Goal: Find specific page/section: Find specific page/section

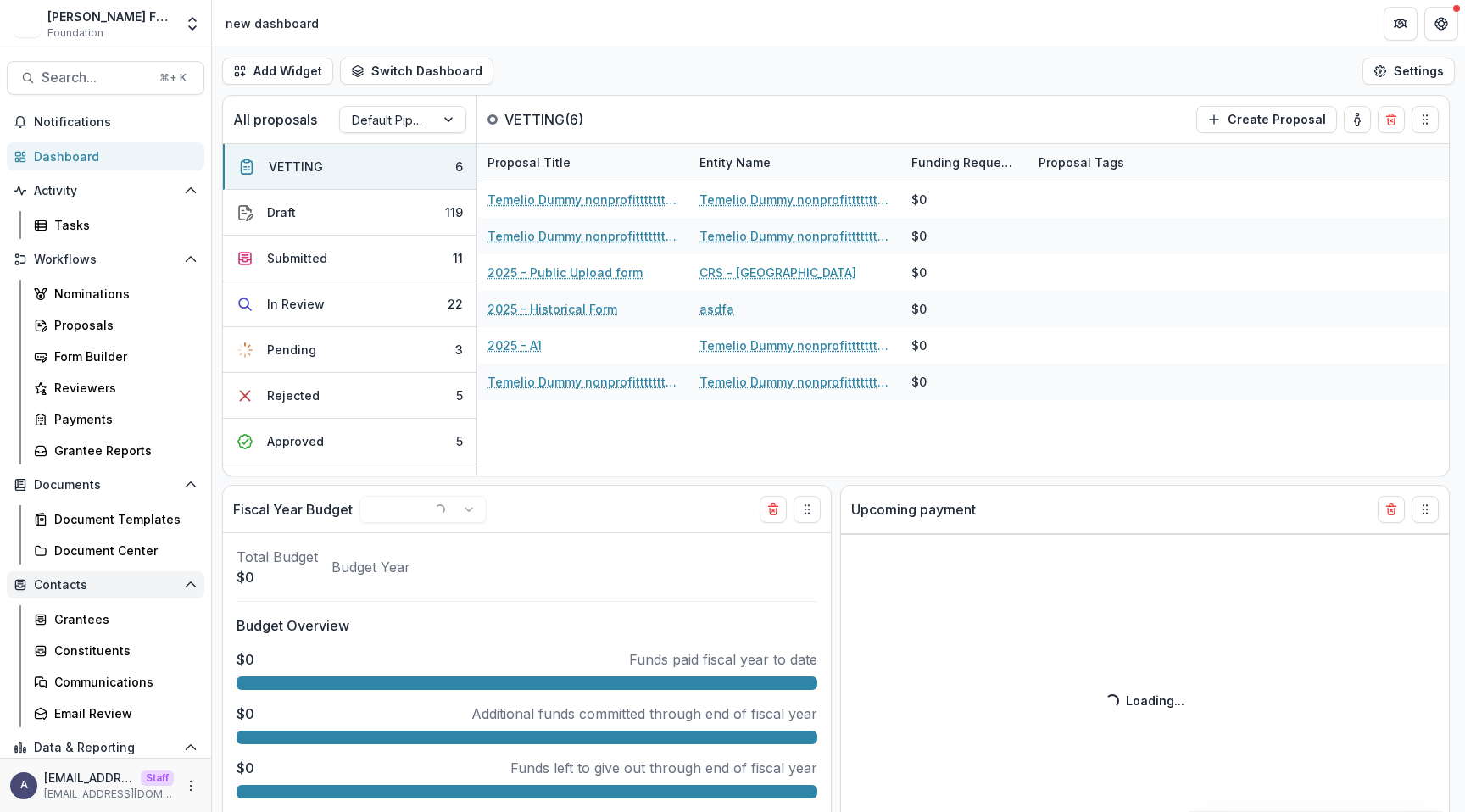
select select "******"
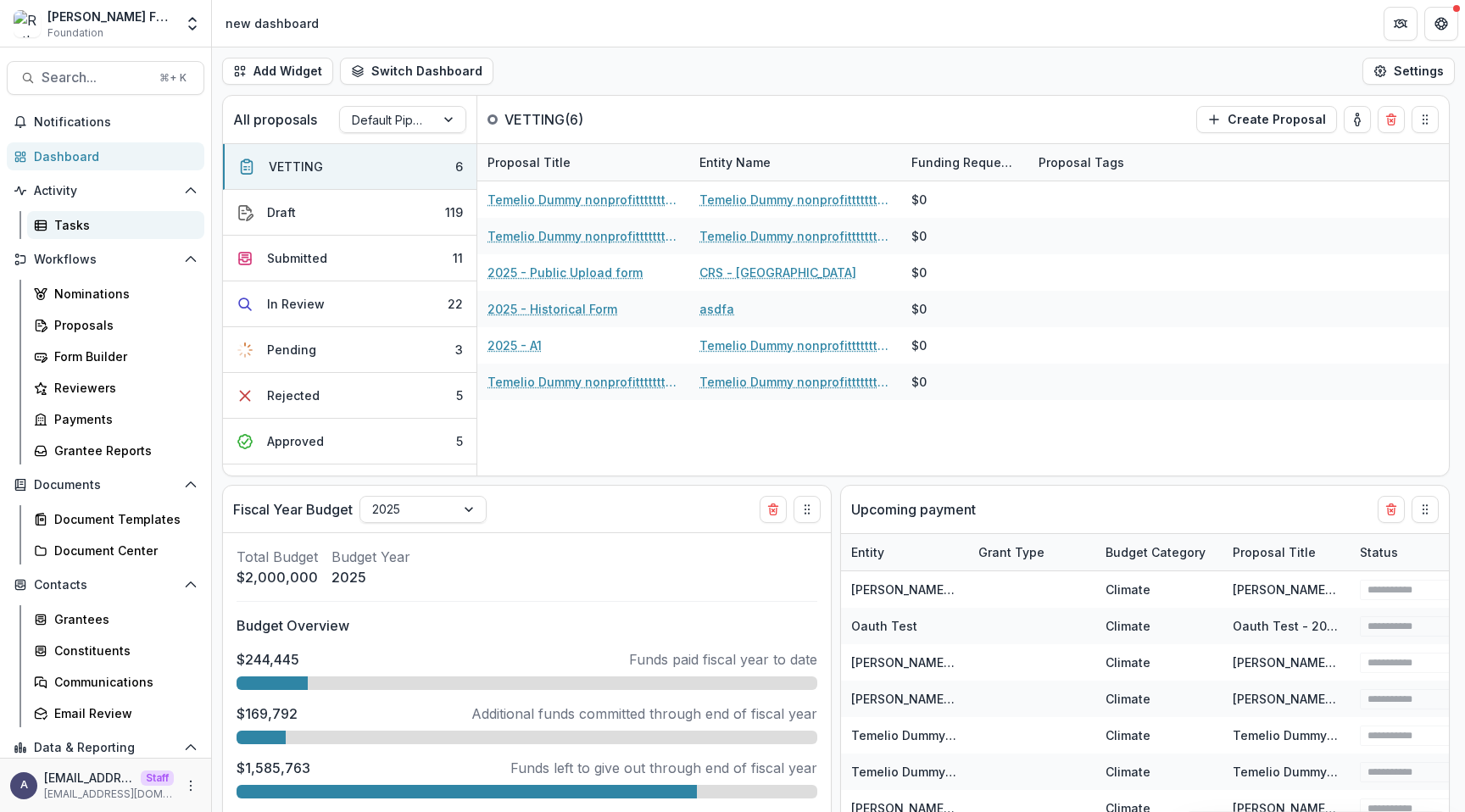
click at [77, 211] on link "Tasks" at bounding box center [115, 225] width 177 height 28
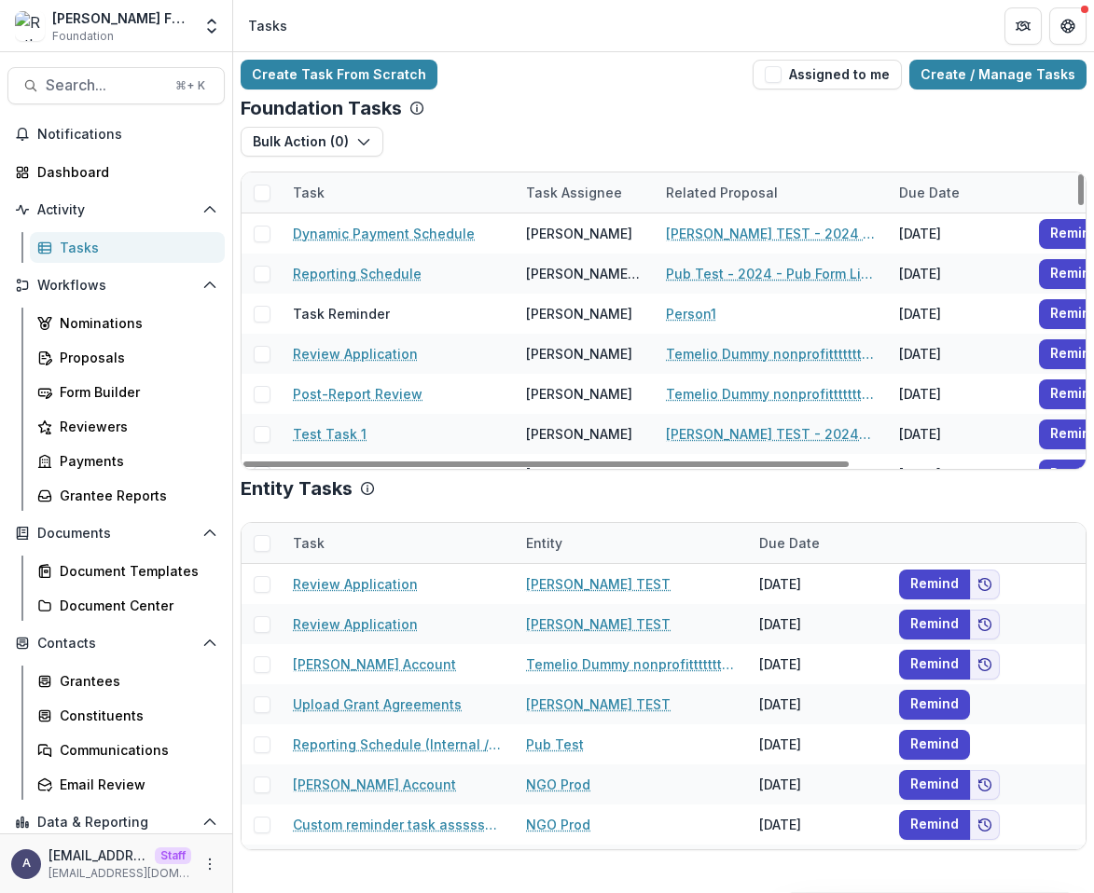
click at [824, 145] on div "Bulk Action ( 0 ) Reporting Schedule Tasks Grant Upload Tasks" at bounding box center [664, 149] width 846 height 45
click at [113, 239] on div "Tasks" at bounding box center [135, 248] width 150 height 20
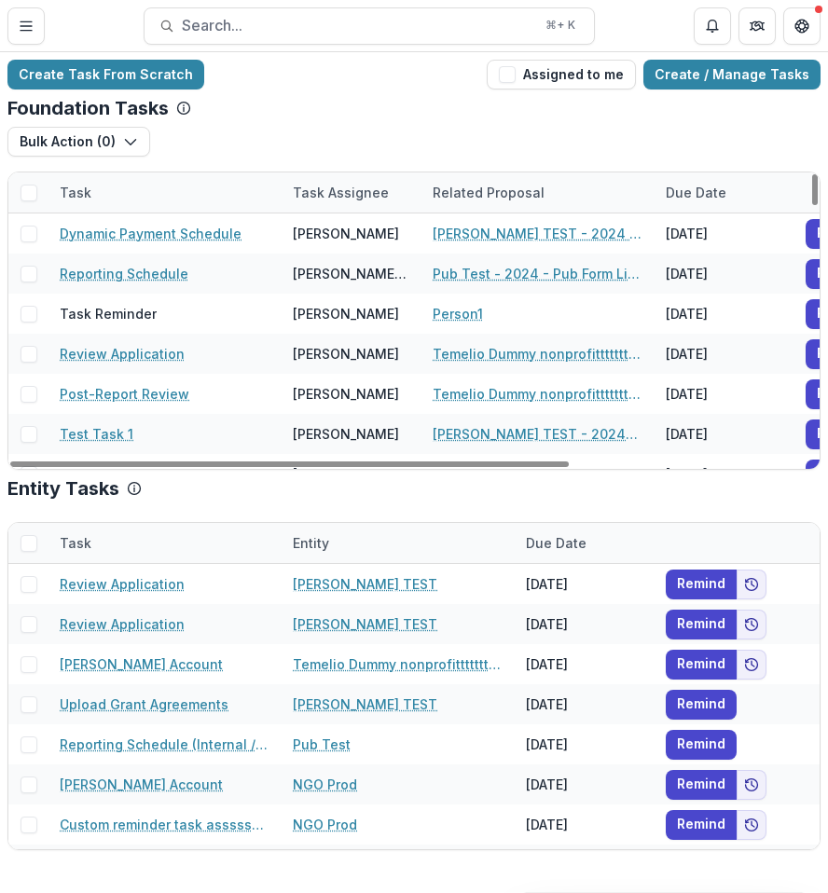
click at [534, 127] on div "Bulk Action ( 0 ) Reporting Schedule Tasks Grant Upload Tasks" at bounding box center [413, 149] width 813 height 45
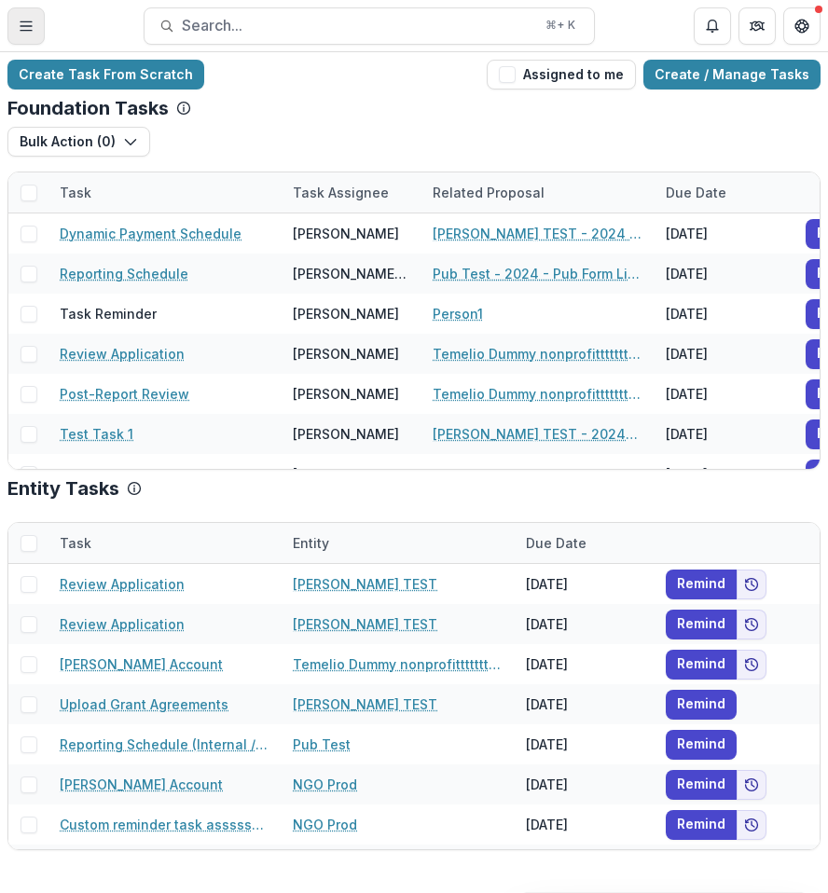
click at [36, 33] on button "Toggle Menu" at bounding box center [25, 25] width 37 height 37
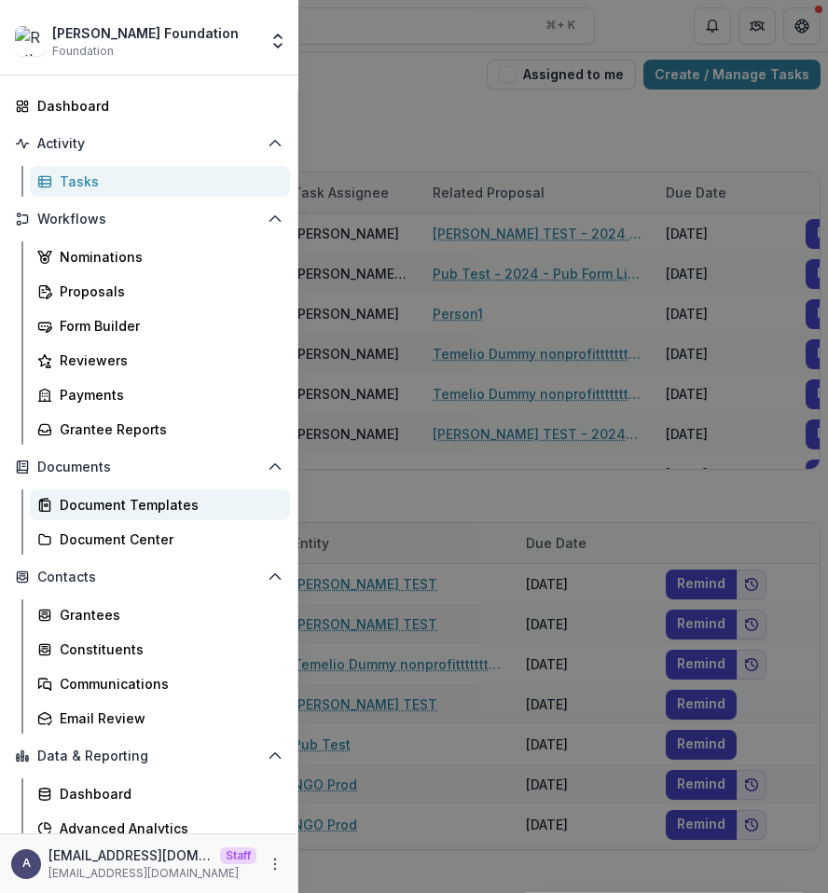
scroll to position [79, 0]
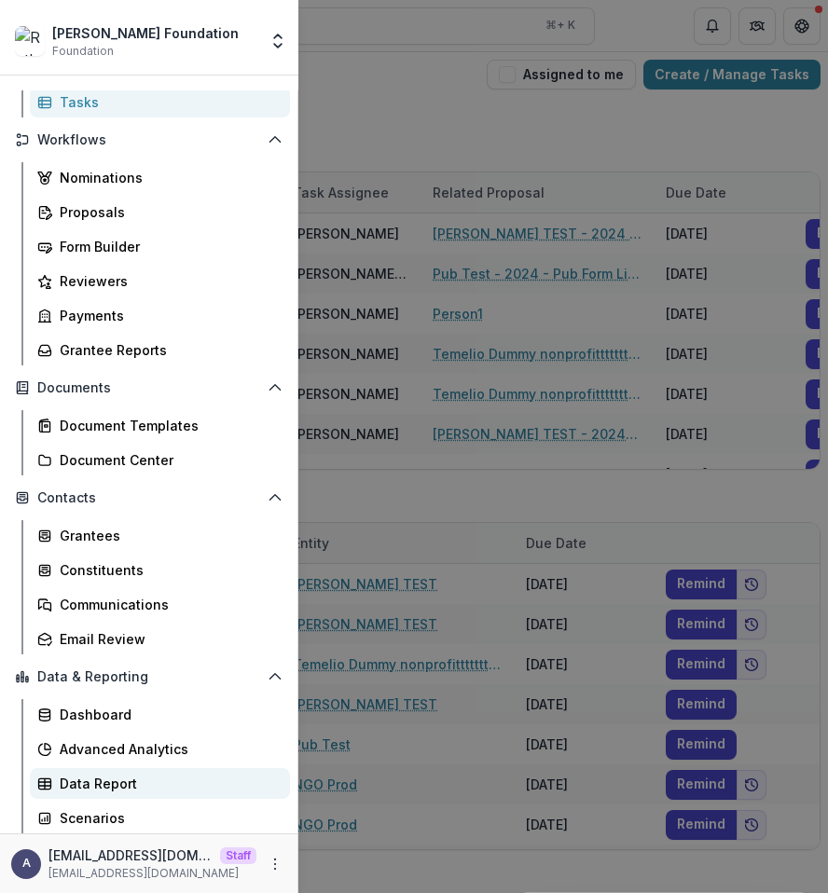
click at [207, 778] on div "Data Report" at bounding box center [167, 784] width 215 height 20
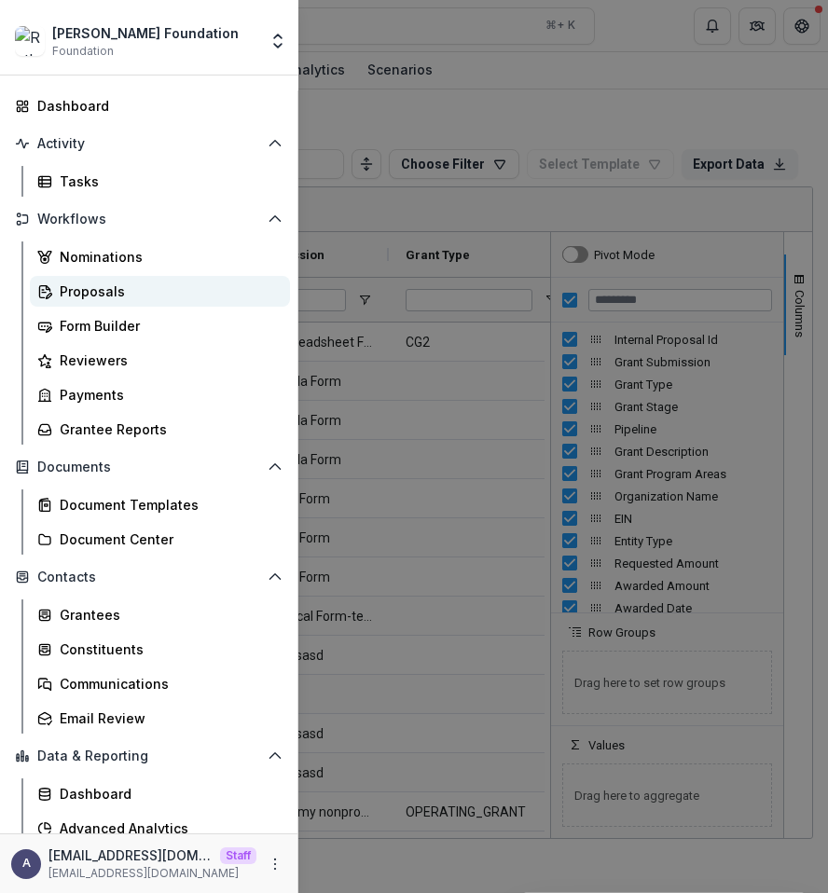
click at [171, 293] on div "Proposals" at bounding box center [167, 292] width 215 height 20
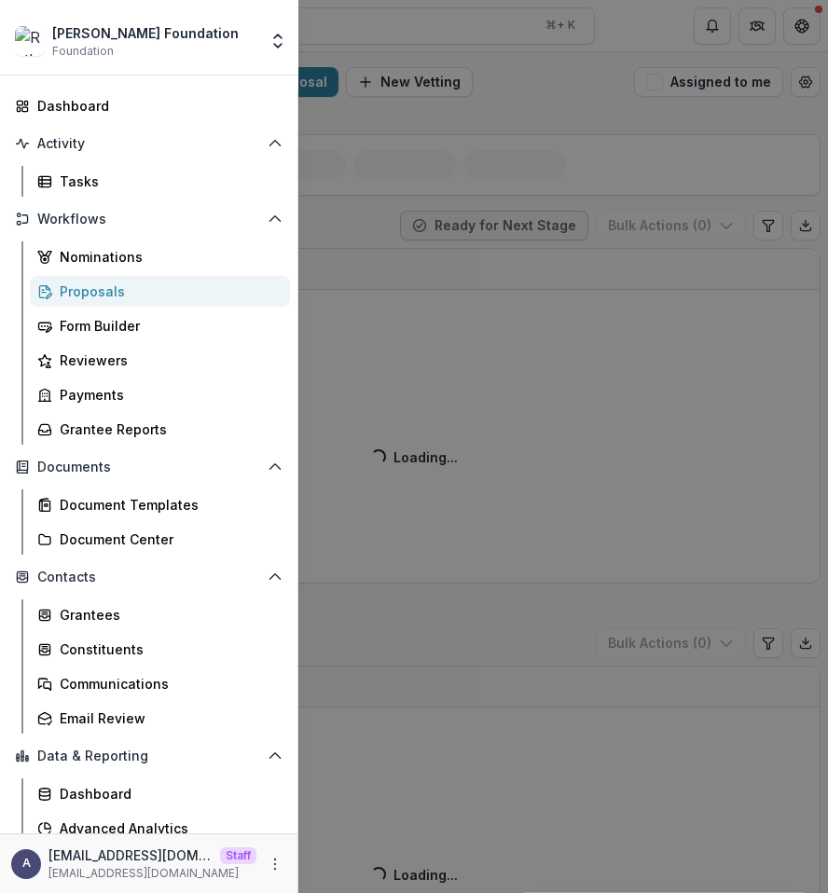
click at [555, 434] on div "Ruthwick Foundation Foundation Team Settings Admin Settings Dashboard Activity …" at bounding box center [414, 446] width 828 height 893
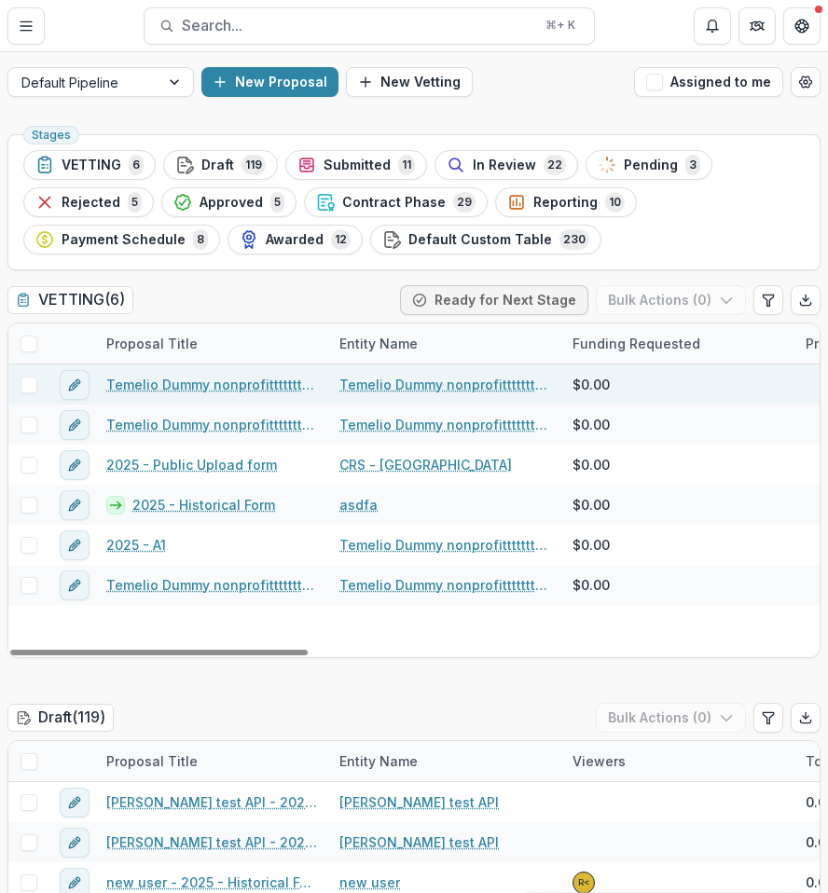
click at [286, 383] on link "Temelio Dummy nonprofittttttttt a4 sda16s5d - 2025 - A1" at bounding box center [211, 385] width 211 height 20
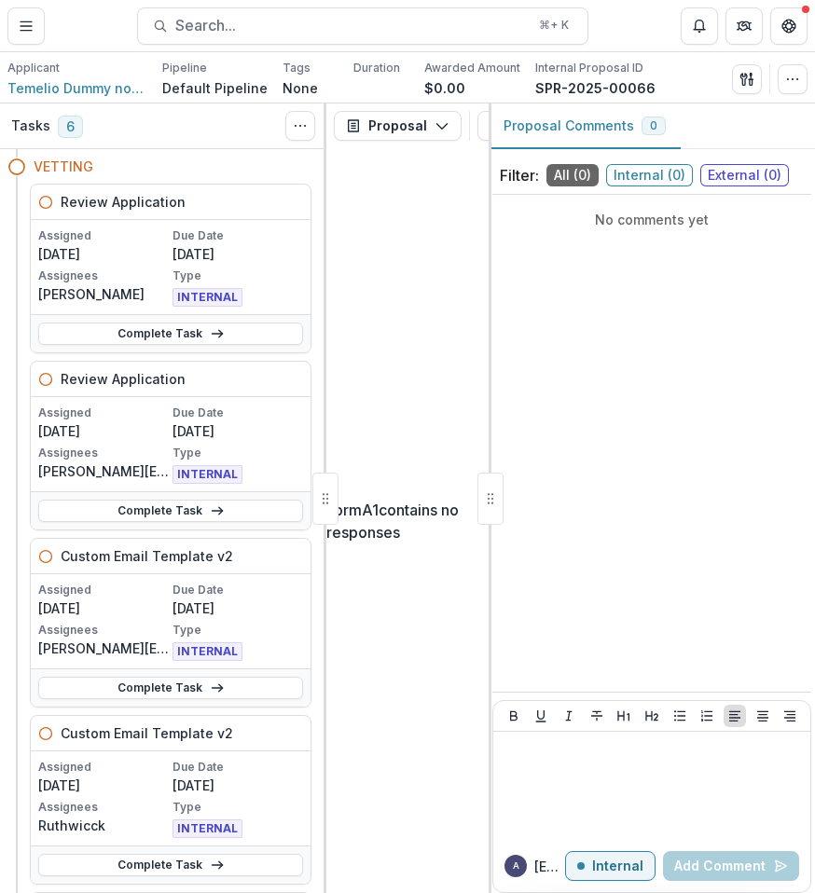
click at [657, 302] on div "No comments yet" at bounding box center [651, 443] width 319 height 482
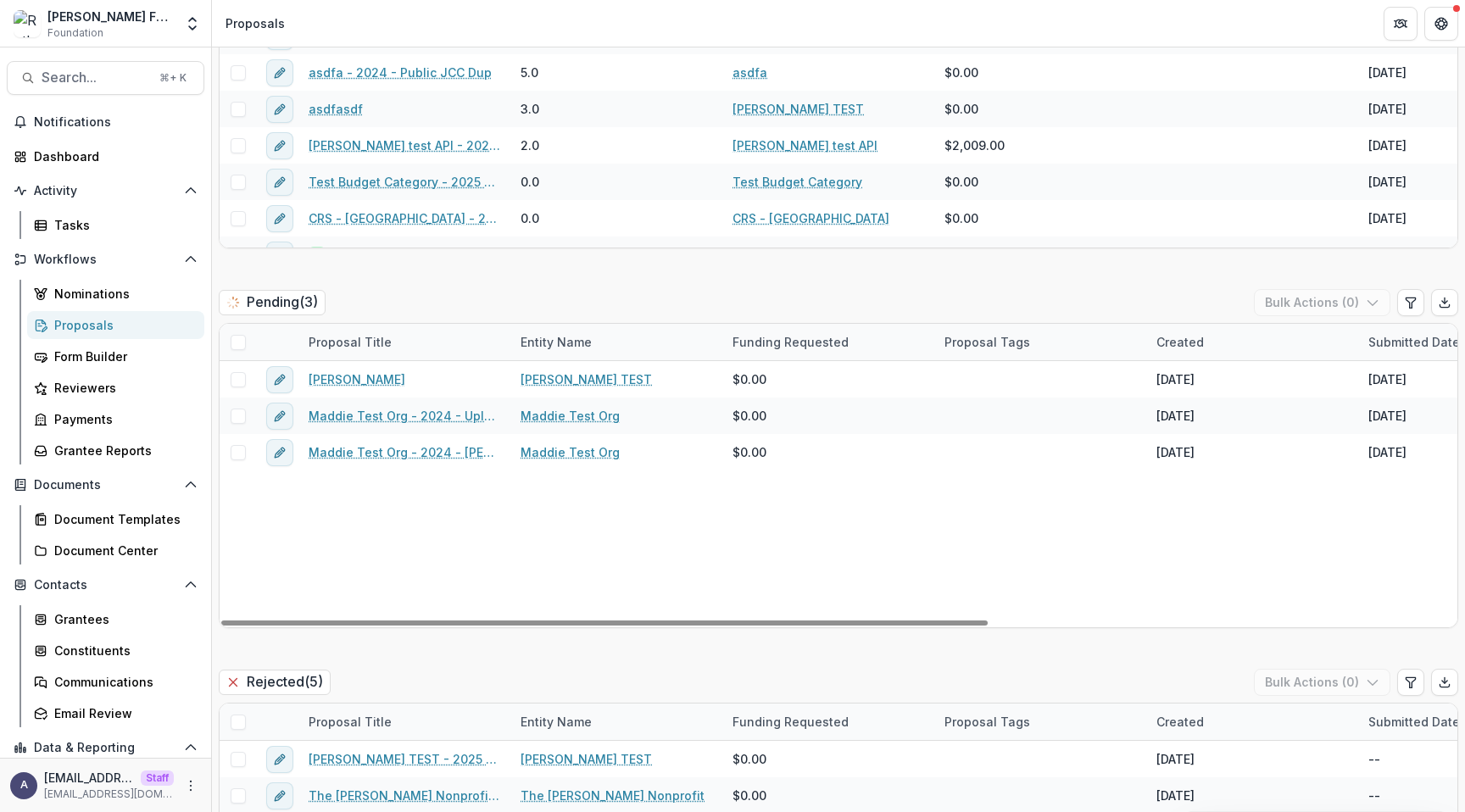
scroll to position [1408, 0]
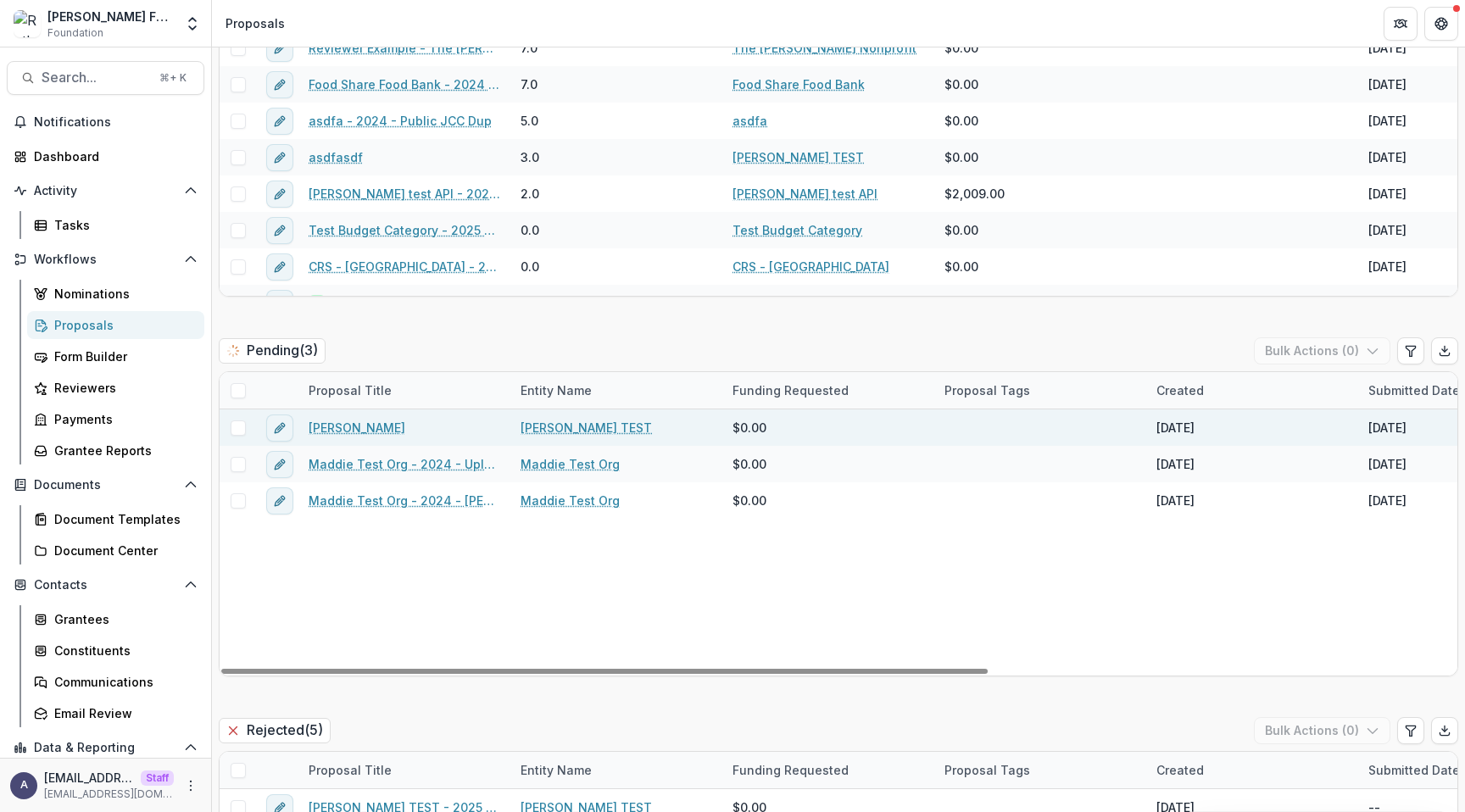
click at [340, 428] on link "[PERSON_NAME]" at bounding box center [356, 428] width 96 height 18
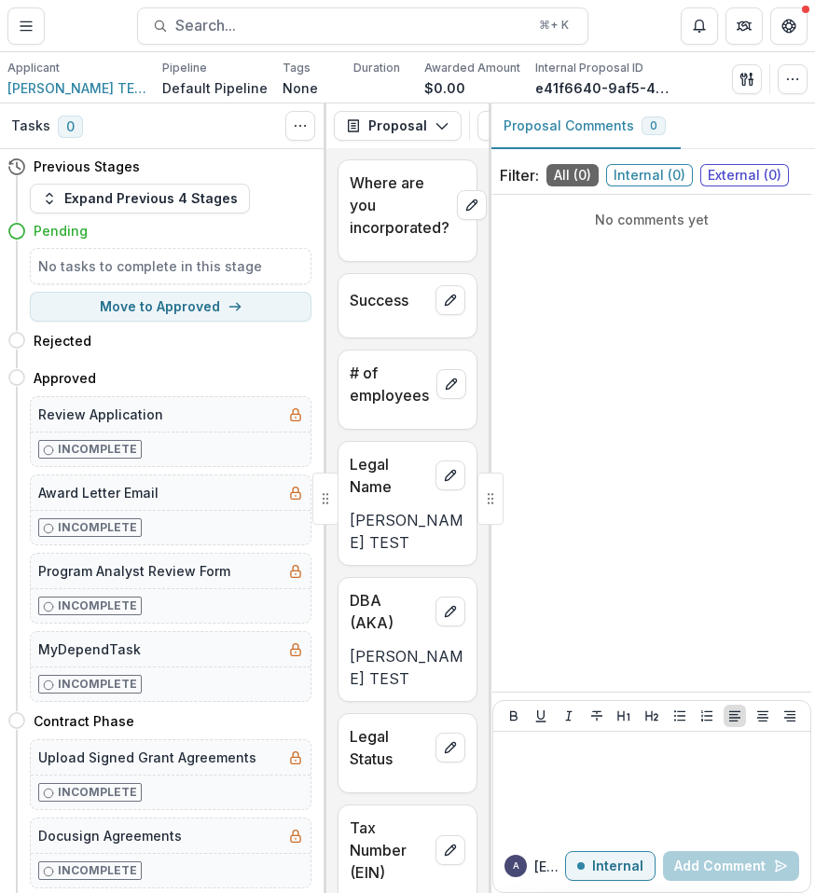
click at [743, 303] on div "No comments yet" at bounding box center [651, 443] width 319 height 482
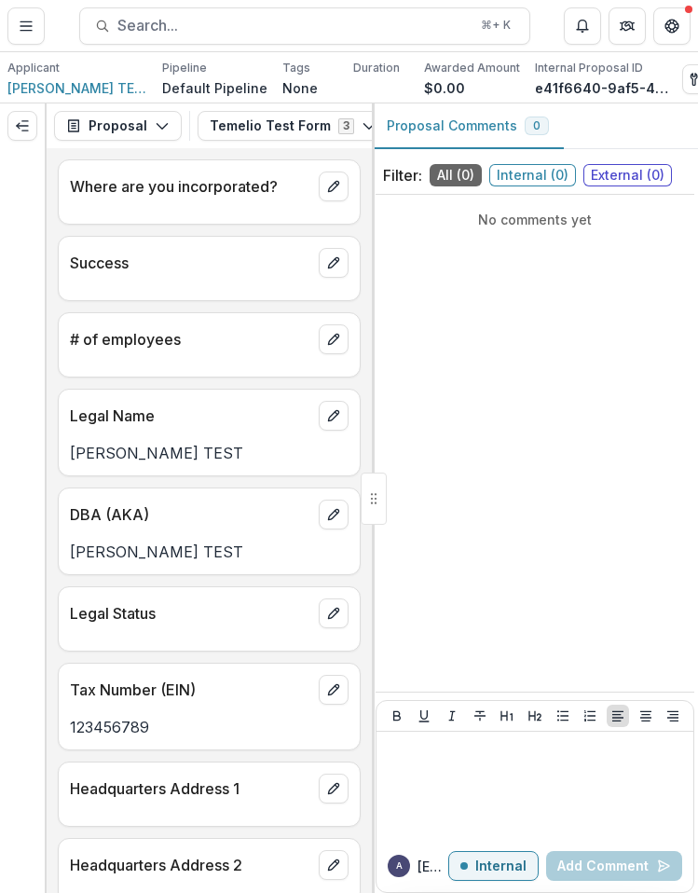
click at [106, 269] on p "Success" at bounding box center [190, 263] width 241 height 22
copy p "Success"
click at [241, 191] on p "Where are you incorporated?" at bounding box center [190, 186] width 241 height 22
click at [213, 187] on p "Where are you incorporated?" at bounding box center [190, 186] width 241 height 22
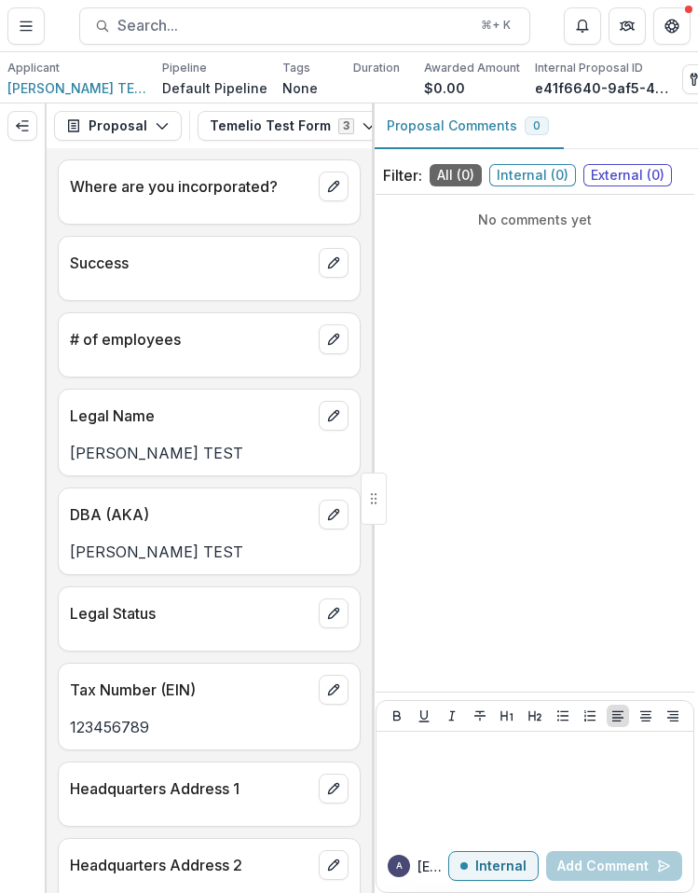
click at [213, 187] on p "Where are you incorporated?" at bounding box center [190, 186] width 241 height 22
drag, startPoint x: 697, startPoint y: 274, endPoint x: 1080, endPoint y: 286, distance: 382.4
click at [698, 286] on html "Skip to content [PERSON_NAME] Foundation Foundation Team Settings Admin Setting…" at bounding box center [349, 446] width 698 height 893
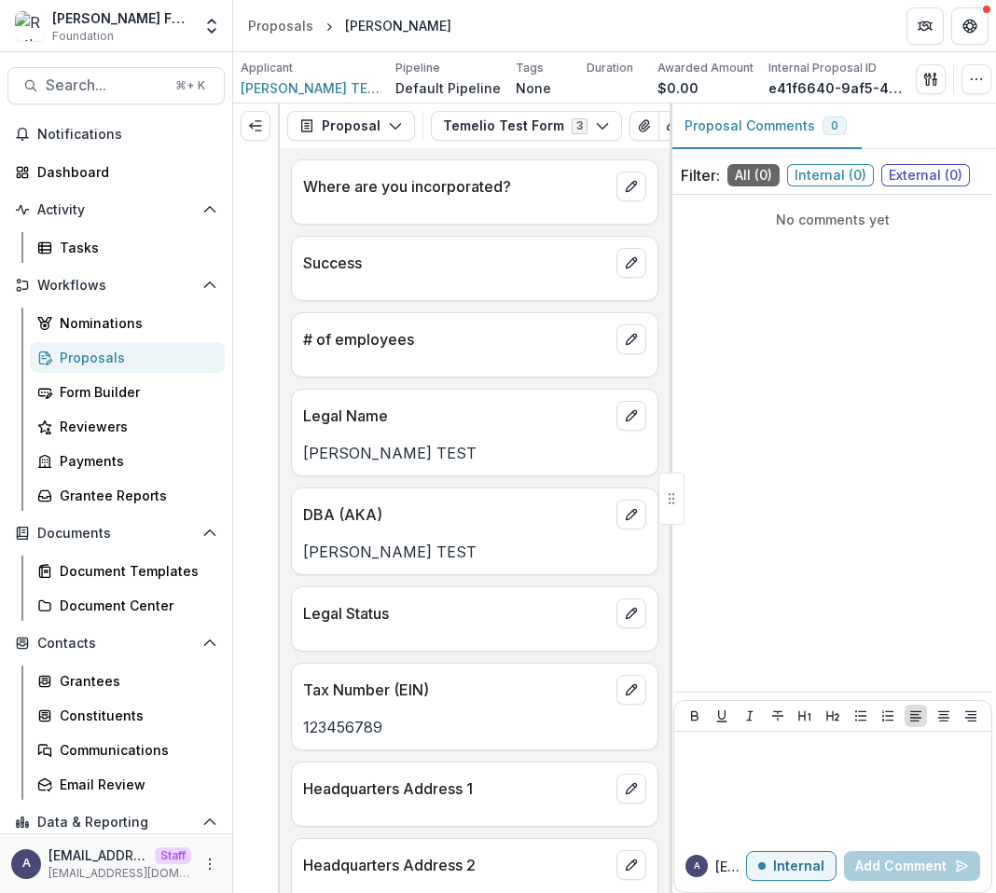
click at [498, 193] on p "Where are you incorporated?" at bounding box center [456, 186] width 306 height 22
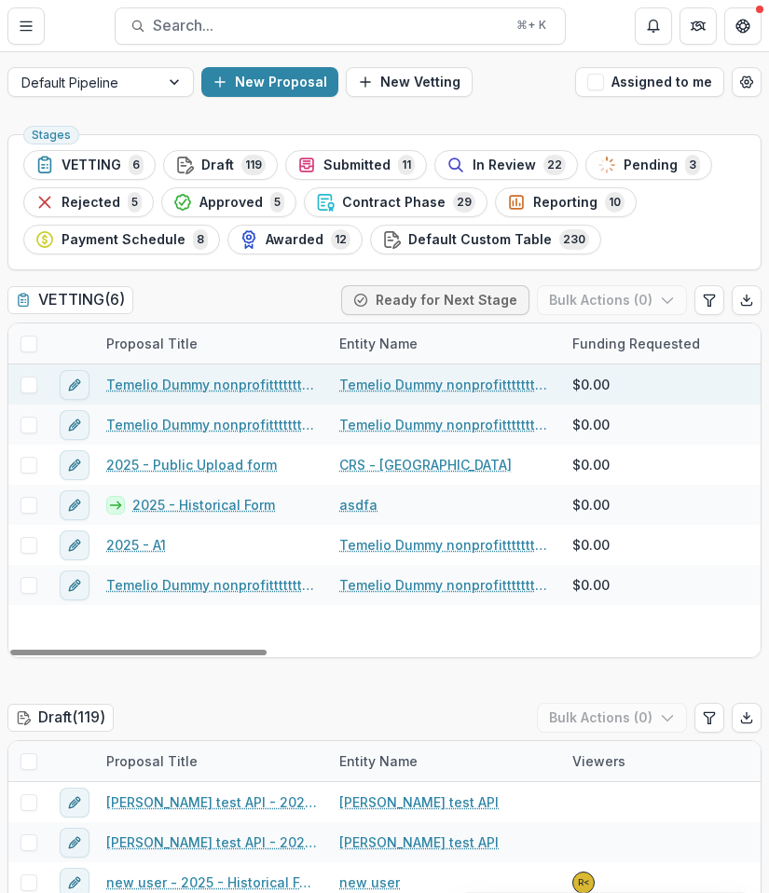
click at [282, 386] on link "Temelio Dummy nonprofittttttttt a4 sda16s5d - 2025 - A1" at bounding box center [211, 385] width 211 height 20
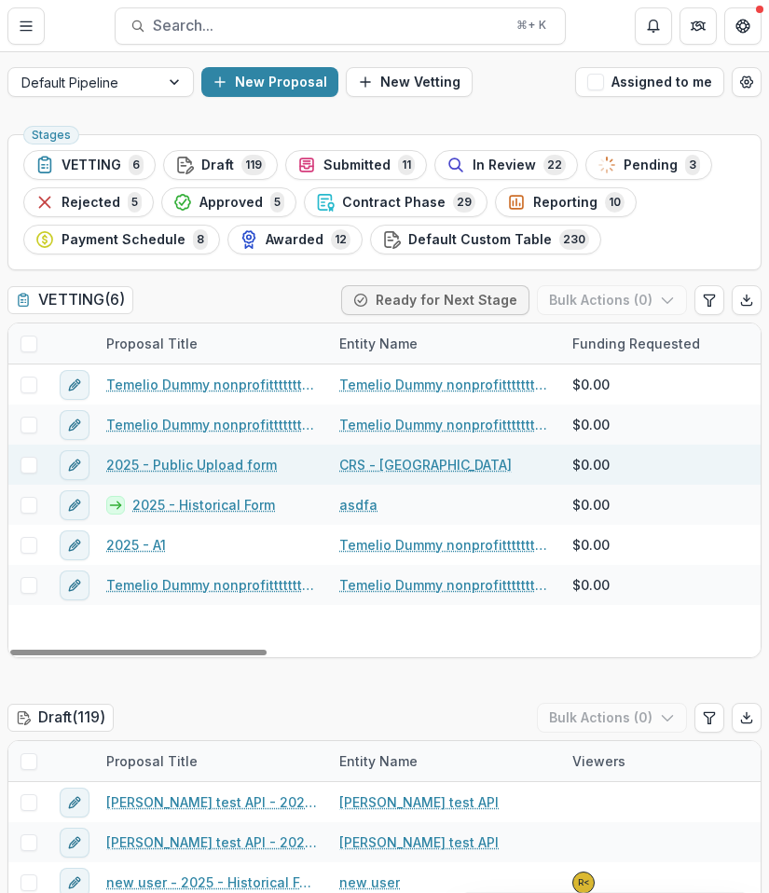
click at [207, 461] on link "2025 - Public Upload form" at bounding box center [191, 465] width 171 height 20
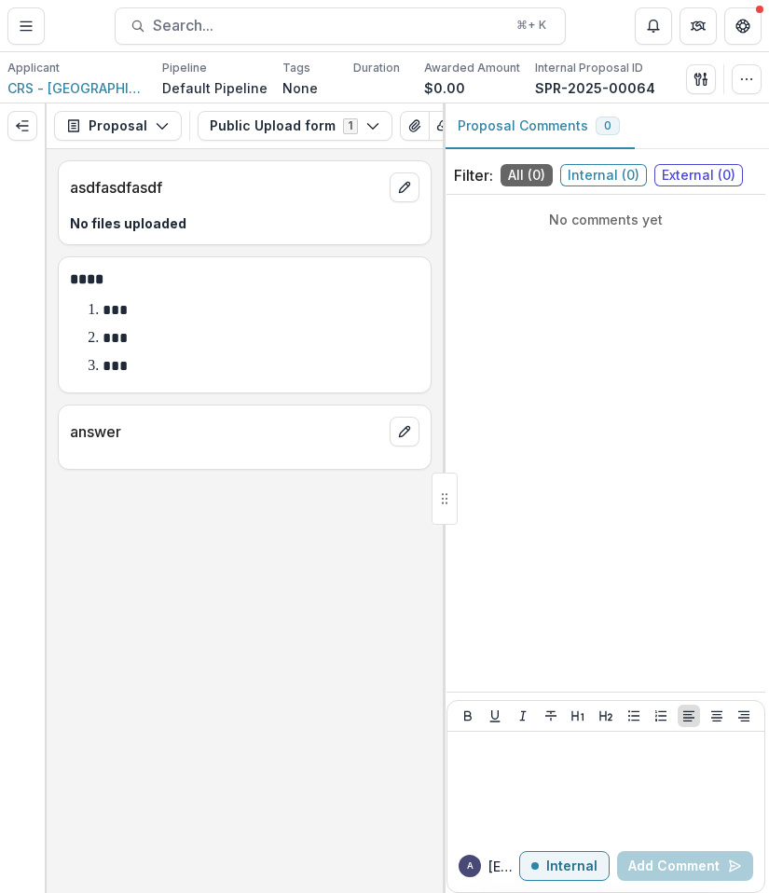
click at [131, 191] on p "asdfasdfasdf" at bounding box center [226, 187] width 312 height 22
copy p "asdfasdfasdf"
click at [368, 590] on div "asdfasdfasdf No files uploaded Text Block **** *** *** *** answer" at bounding box center [245, 521] width 396 height 744
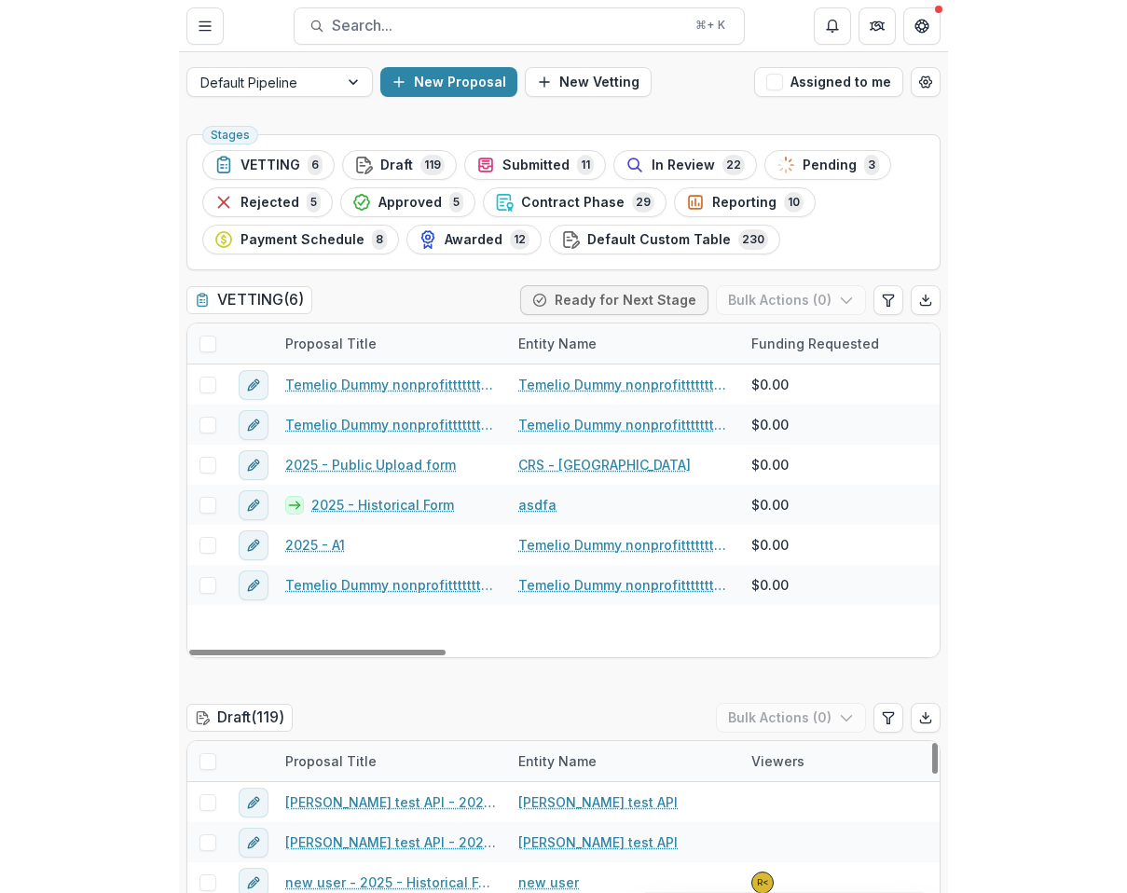
scroll to position [222, 0]
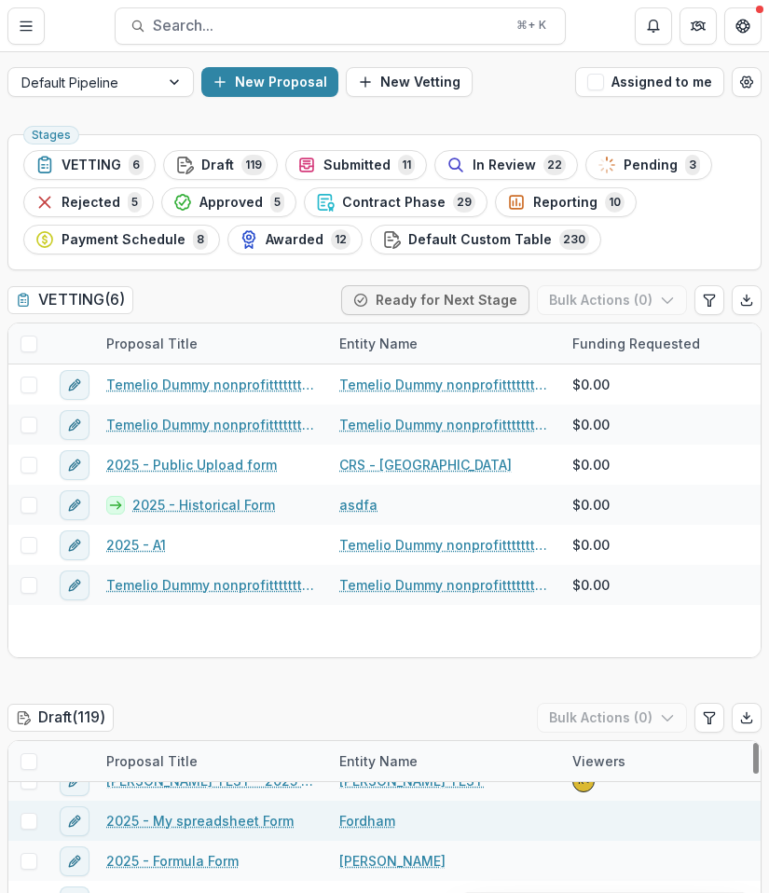
click at [246, 820] on link "2025 - My spreadsheet Form" at bounding box center [199, 821] width 187 height 20
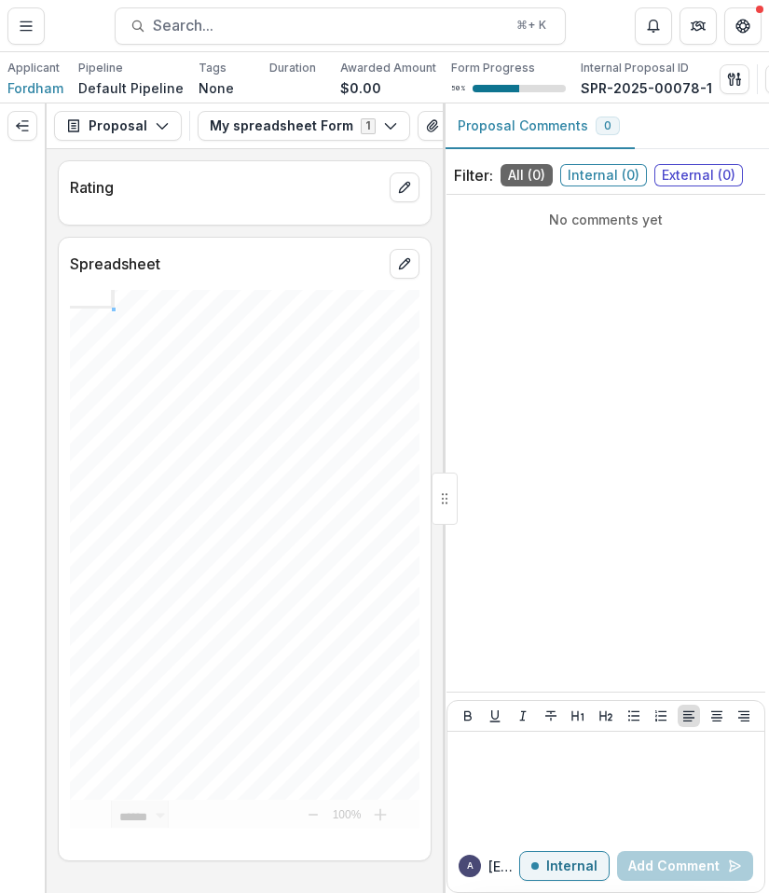
click at [99, 190] on p "Rating" at bounding box center [226, 187] width 312 height 22
copy p "Rating"
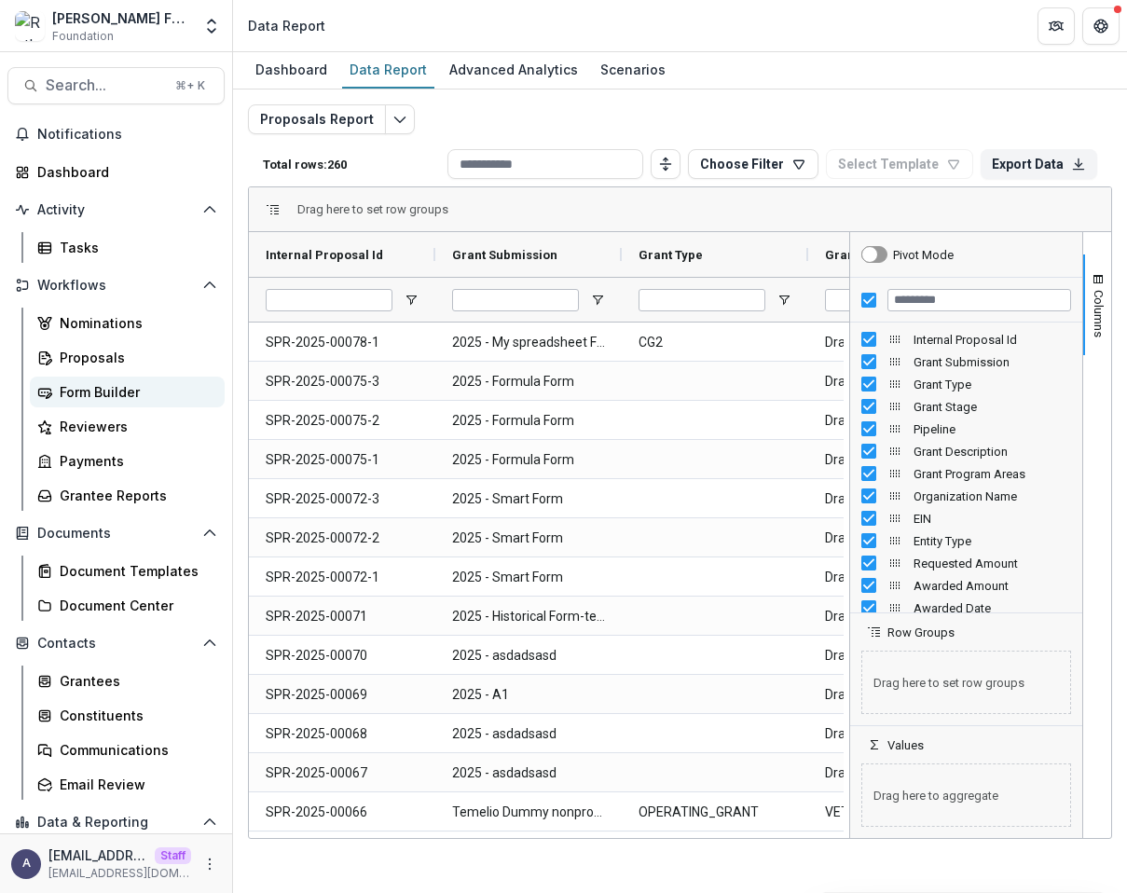
click at [109, 384] on div "Form Builder" at bounding box center [135, 392] width 150 height 20
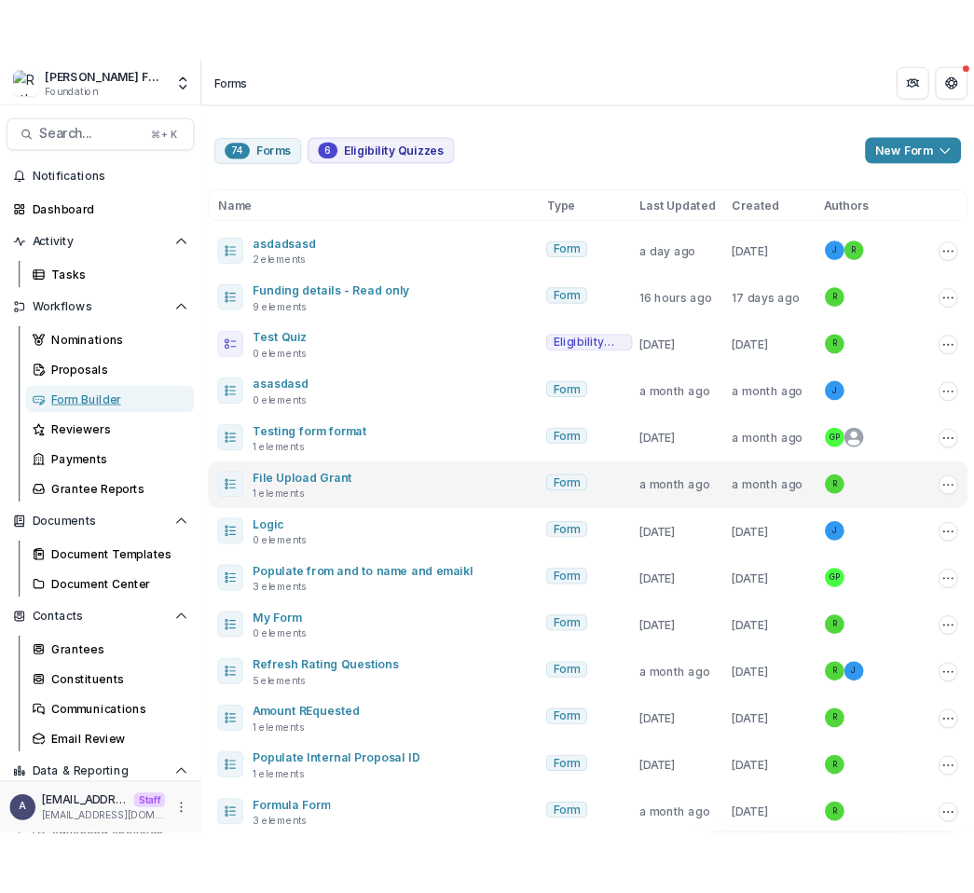
scroll to position [93, 0]
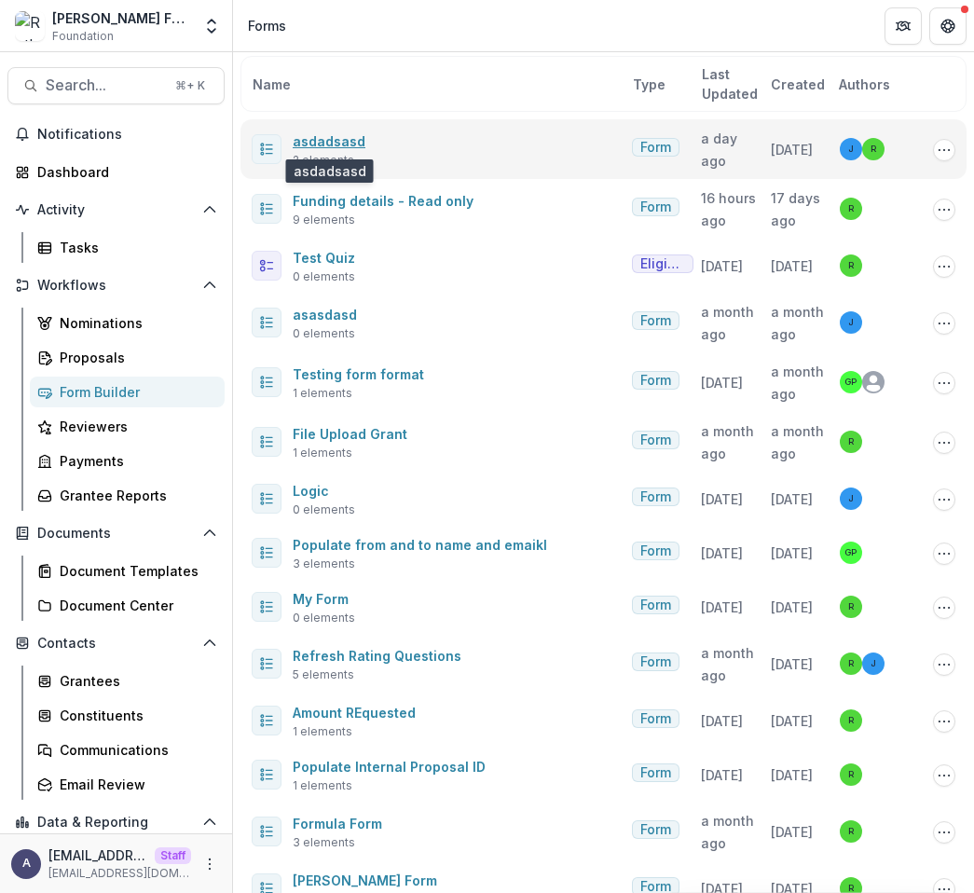
click at [338, 138] on link "asdadsasd" at bounding box center [329, 141] width 73 height 16
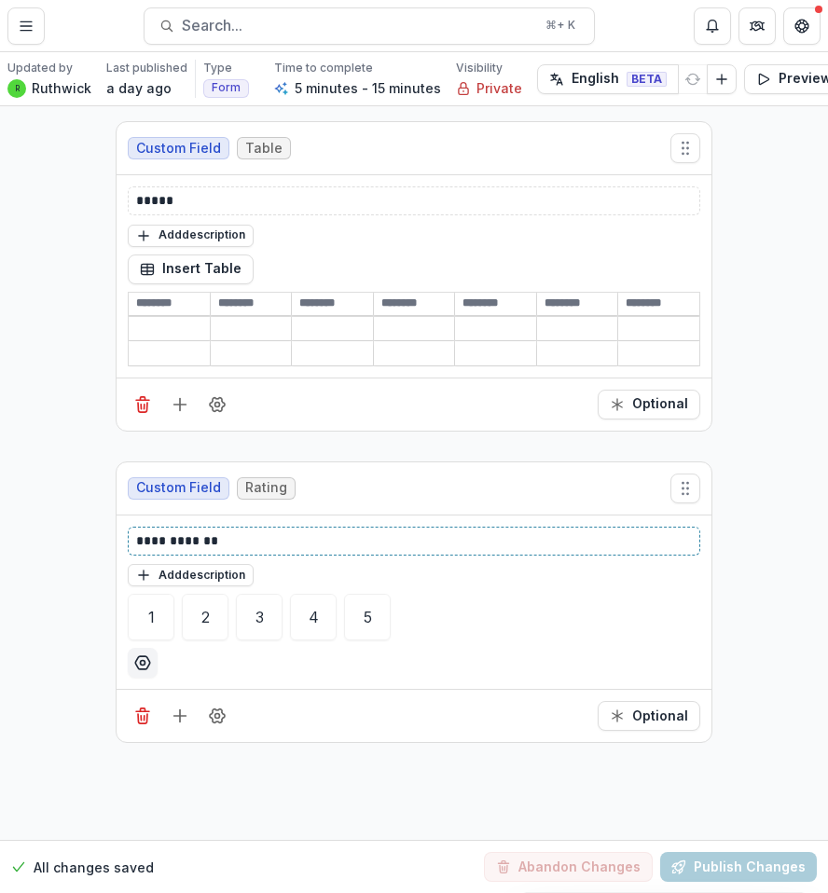
click at [211, 532] on p "**********" at bounding box center [414, 541] width 556 height 20
drag, startPoint x: 211, startPoint y: 532, endPoint x: 130, endPoint y: 530, distance: 81.2
click at [130, 530] on div "**********" at bounding box center [414, 541] width 572 height 29
copy p "**********"
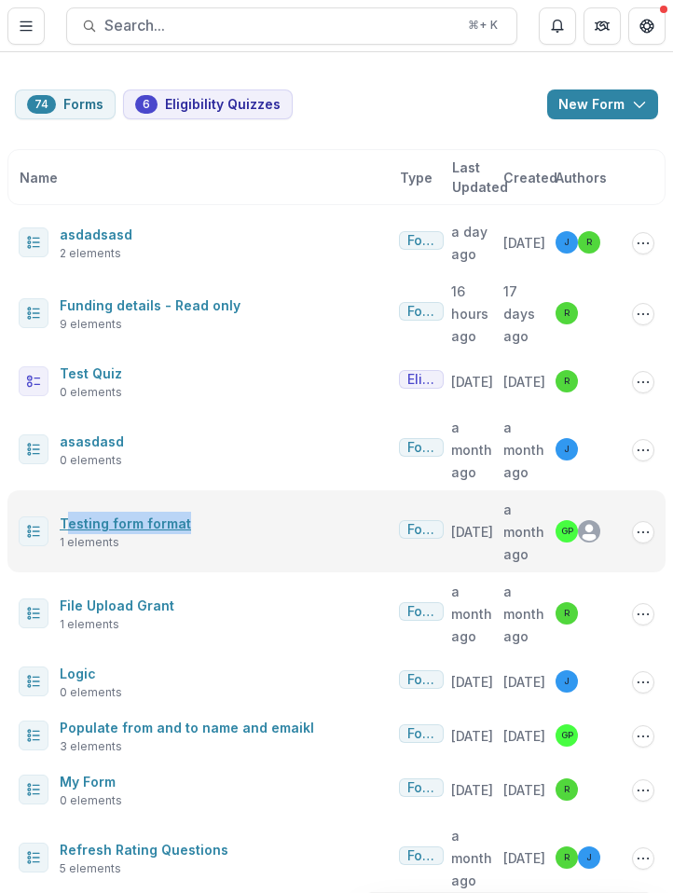
drag, startPoint x: 195, startPoint y: 552, endPoint x: 60, endPoint y: 548, distance: 135.2
click at [60, 548] on div "Testing form format 1 elements" at bounding box center [205, 531] width 373 height 39
copy link "Testing form format"
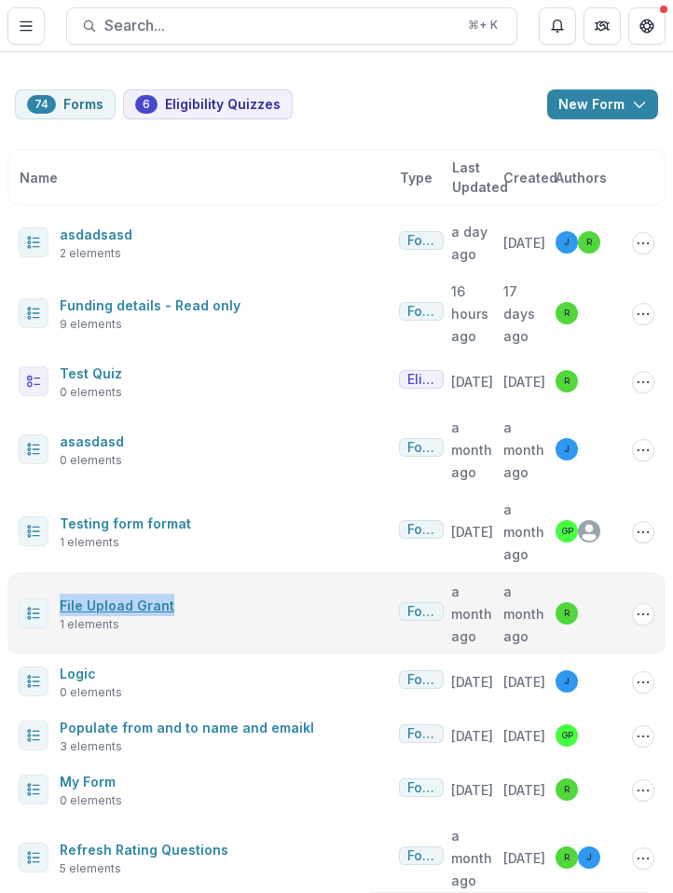
drag, startPoint x: 169, startPoint y: 635, endPoint x: 59, endPoint y: 635, distance: 110.0
click at [59, 633] on div "File Upload Grant 1 elements" at bounding box center [205, 613] width 373 height 39
copy link "File Upload Grant"
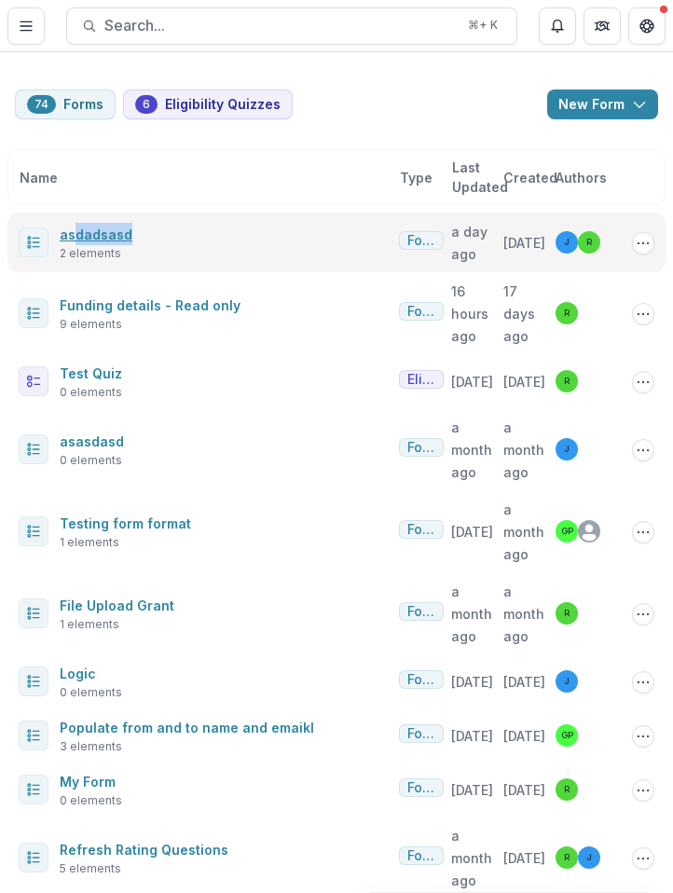
drag, startPoint x: 138, startPoint y: 233, endPoint x: 62, endPoint y: 228, distance: 75.7
click at [62, 228] on div "asdadsasd 2 elements" at bounding box center [205, 242] width 373 height 39
copy link "asdadsasd"
